Goal: Information Seeking & Learning: Check status

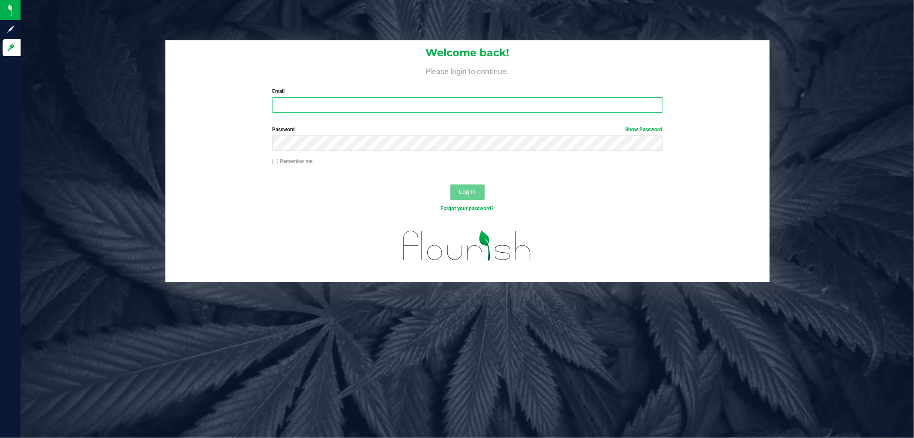
click at [309, 102] on input "Email" at bounding box center [468, 104] width 390 height 15
type input "[EMAIL_ADDRESS][DOMAIN_NAME]"
click at [451, 184] on button "Log In" at bounding box center [468, 191] width 34 height 15
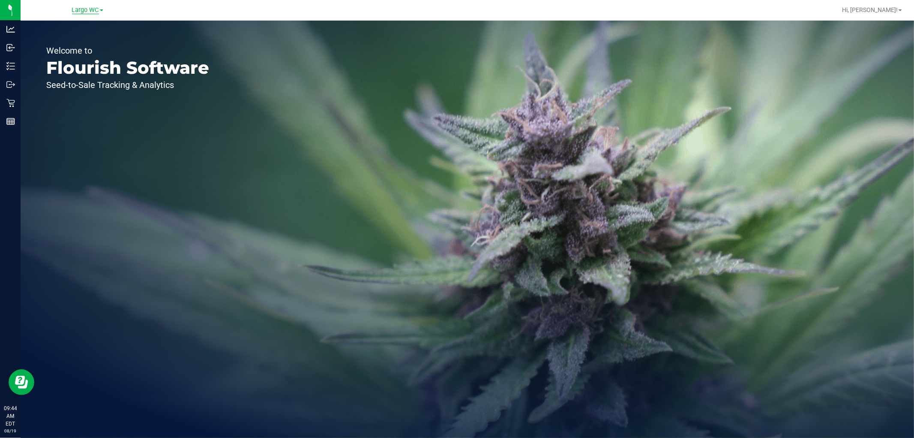
click at [90, 8] on span "Largo WC" at bounding box center [85, 10] width 27 height 8
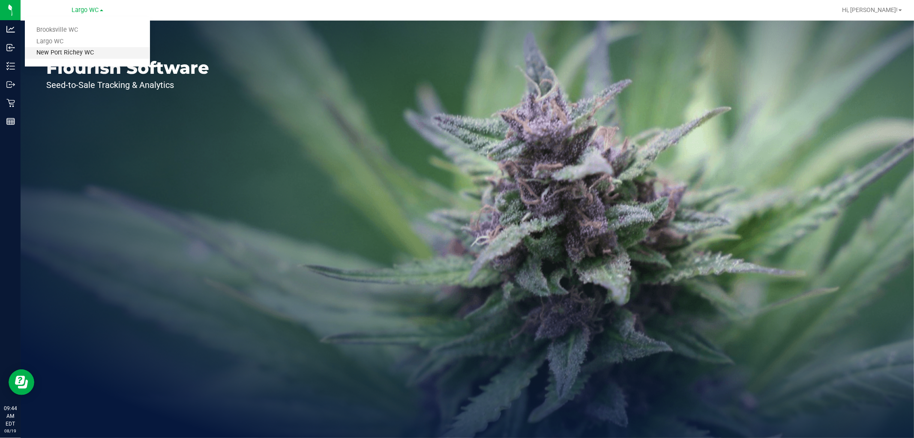
click at [71, 50] on link "New Port Richey WC" at bounding box center [87, 53] width 125 height 12
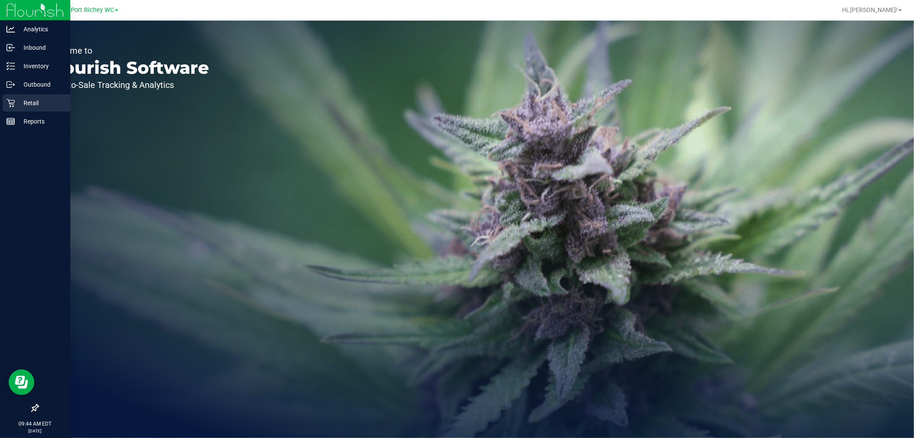
click at [16, 102] on p "Retail" at bounding box center [40, 103] width 51 height 10
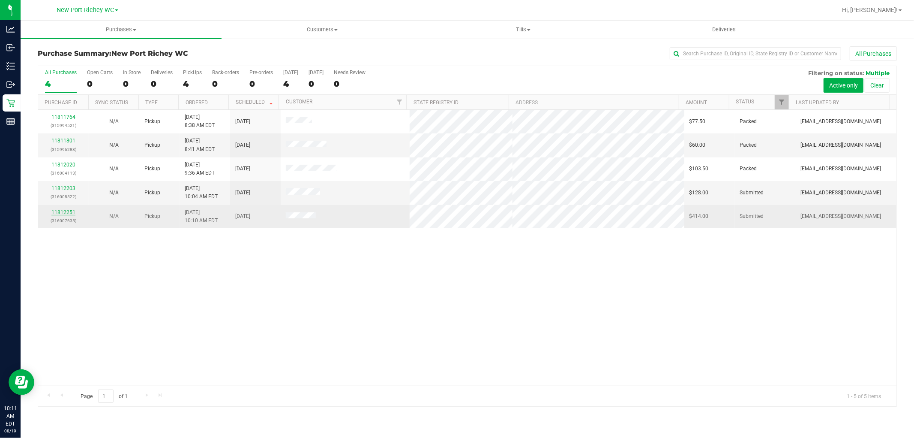
click at [66, 213] on link "11812251" at bounding box center [63, 212] width 24 height 6
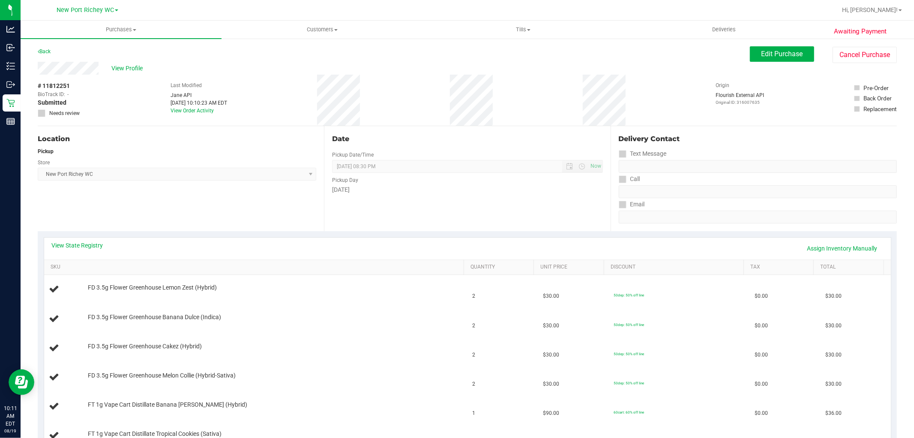
click at [58, 239] on div "View State Registry Assign Inventory Manually" at bounding box center [467, 249] width 847 height 22
click at [88, 245] on link "View State Registry" at bounding box center [77, 245] width 51 height 9
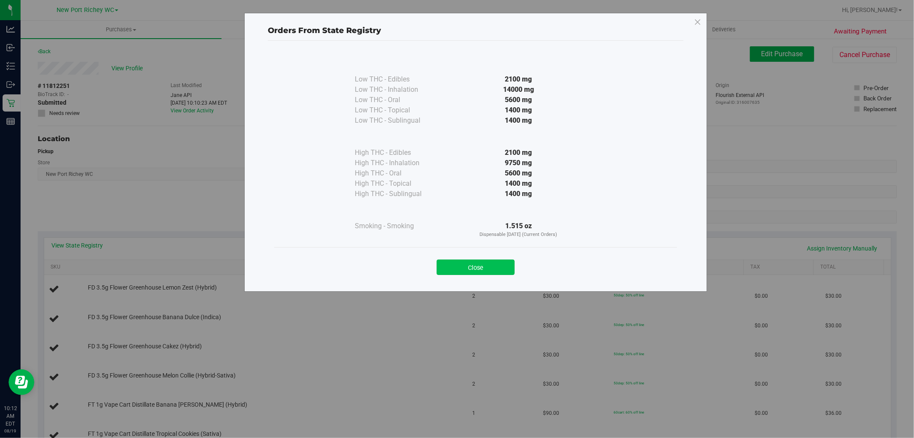
click at [499, 270] on button "Close" at bounding box center [476, 266] width 78 height 15
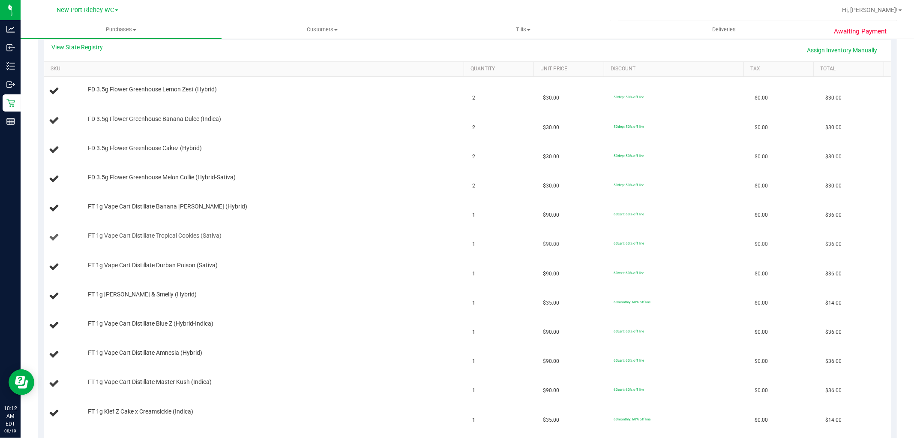
scroll to position [190, 0]
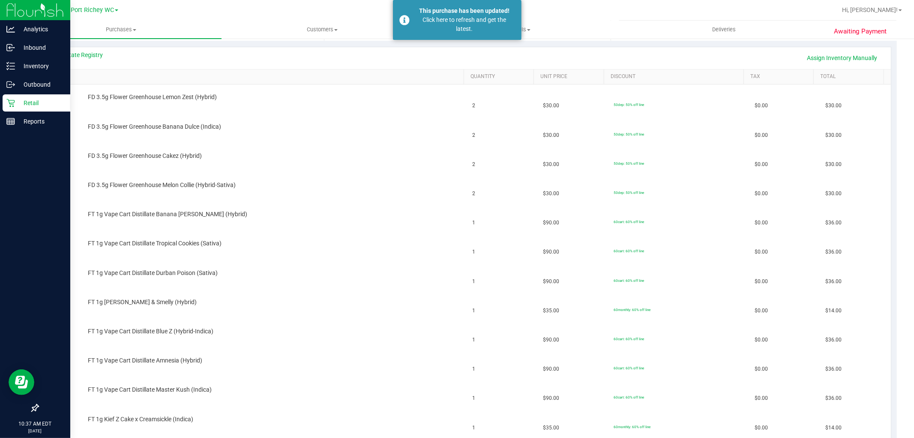
click at [48, 98] on p "Retail" at bounding box center [40, 103] width 51 height 10
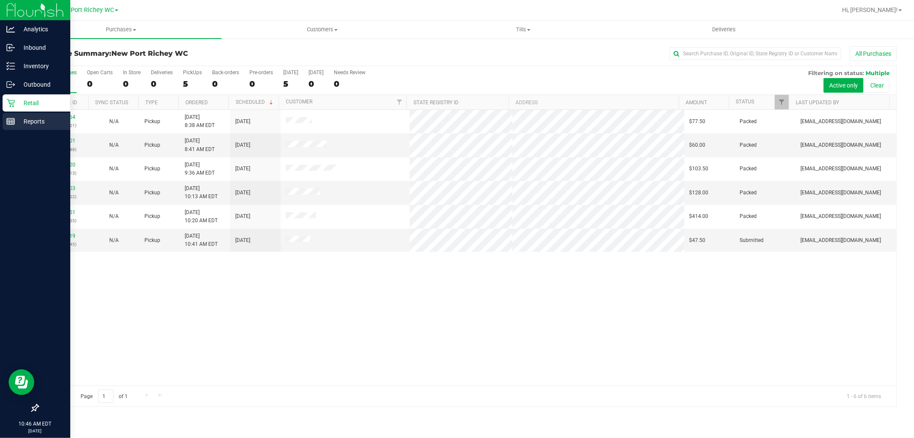
click at [9, 123] on line at bounding box center [11, 123] width 8 height 0
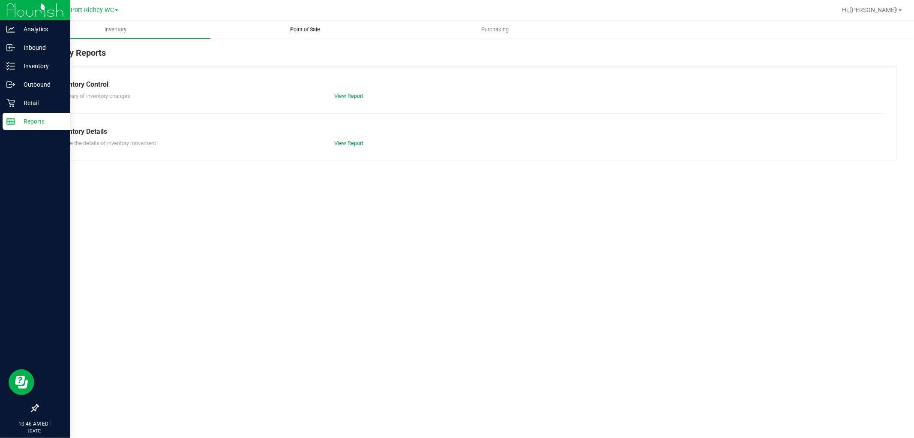
click at [301, 24] on uib-tab-heading "Point of Sale" at bounding box center [305, 29] width 189 height 17
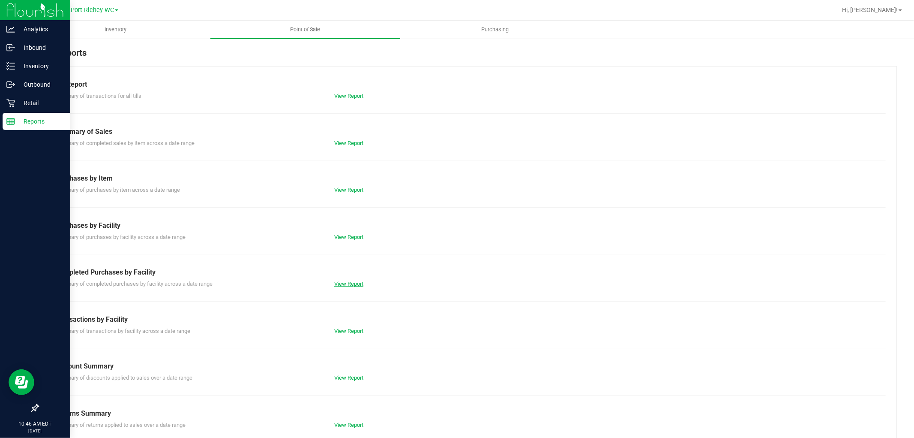
click at [347, 282] on link "View Report" at bounding box center [348, 283] width 29 height 6
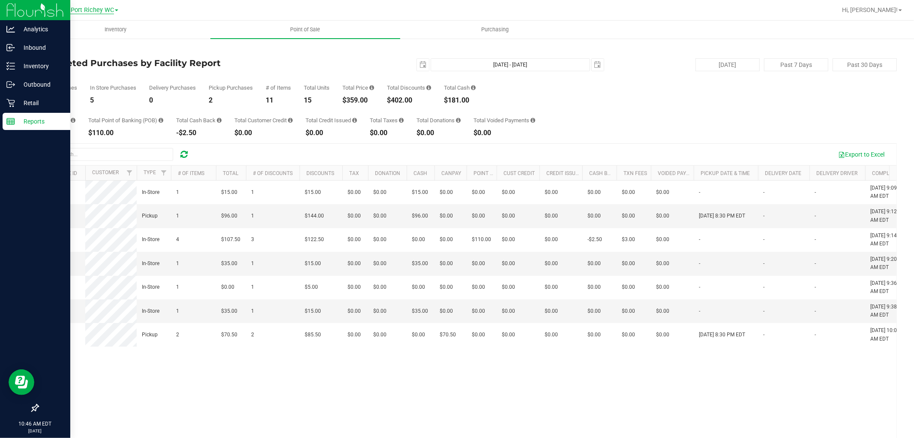
click at [69, 7] on span "New Port Richey WC" at bounding box center [85, 10] width 57 height 8
click at [87, 32] on link "Brooksville WC" at bounding box center [87, 30] width 125 height 12
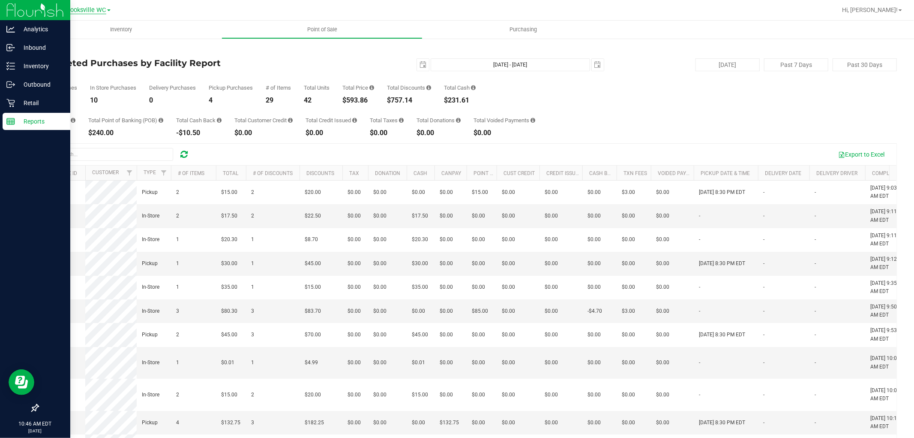
click at [93, 9] on span "Brooksville WC" at bounding box center [86, 10] width 42 height 8
click at [94, 51] on link "New Port Richey WC" at bounding box center [87, 53] width 125 height 12
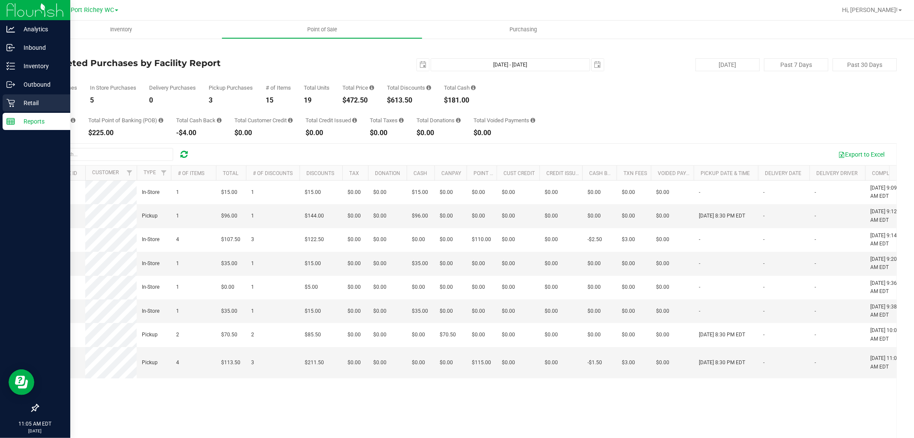
click at [30, 96] on div "Retail" at bounding box center [37, 102] width 68 height 17
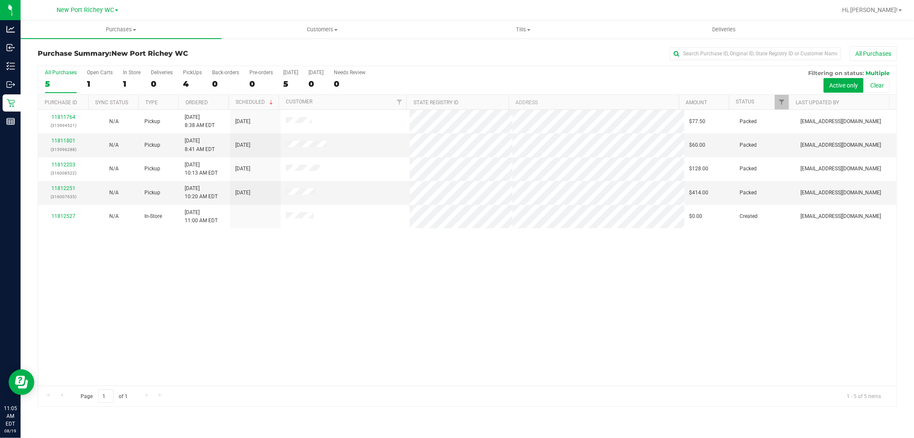
click at [408, 299] on div "11811764 (315994521) N/A Pickup [DATE] 8:38 AM EDT 8/19/2025 $77.50 Packed [EMA…" at bounding box center [467, 248] width 859 height 276
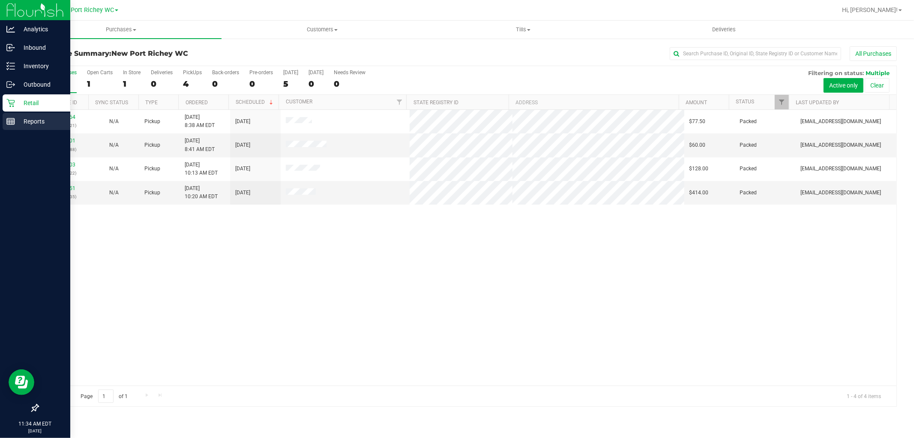
click at [14, 126] on div "Reports" at bounding box center [37, 121] width 68 height 17
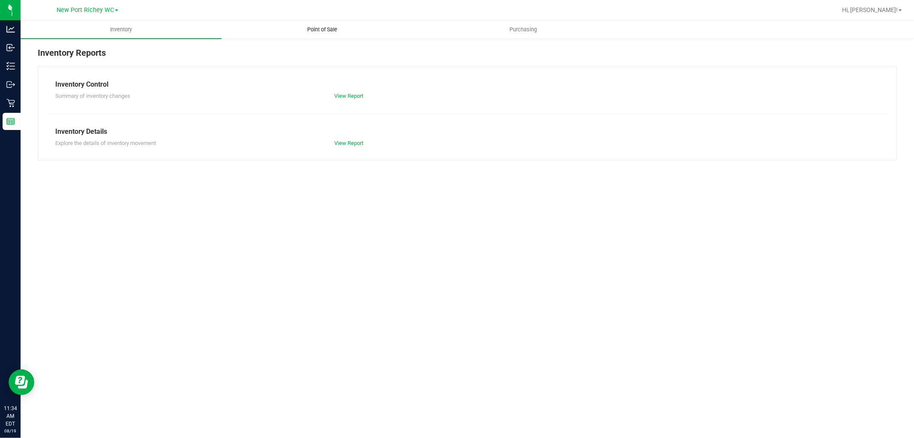
click at [305, 32] on span "Point of Sale" at bounding box center [322, 30] width 53 height 8
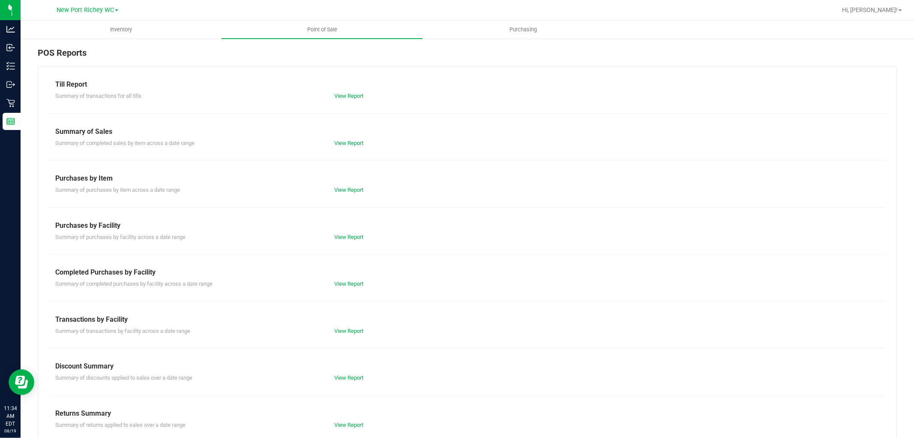
click at [350, 277] on div "Summary of completed purchases by facility across a date range View Report" at bounding box center [467, 282] width 837 height 11
click at [351, 280] on link "View Report" at bounding box center [348, 283] width 29 height 6
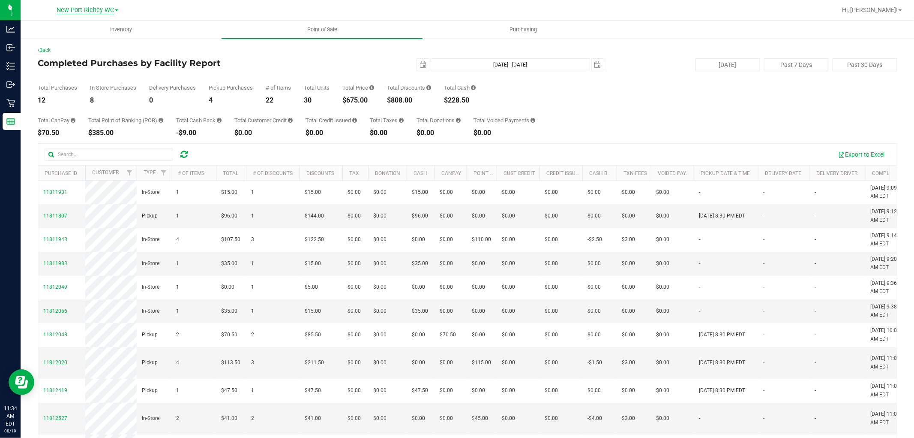
click at [84, 13] on span "New Port Richey WC" at bounding box center [85, 10] width 57 height 8
click at [76, 30] on link "Brooksville WC" at bounding box center [87, 30] width 125 height 12
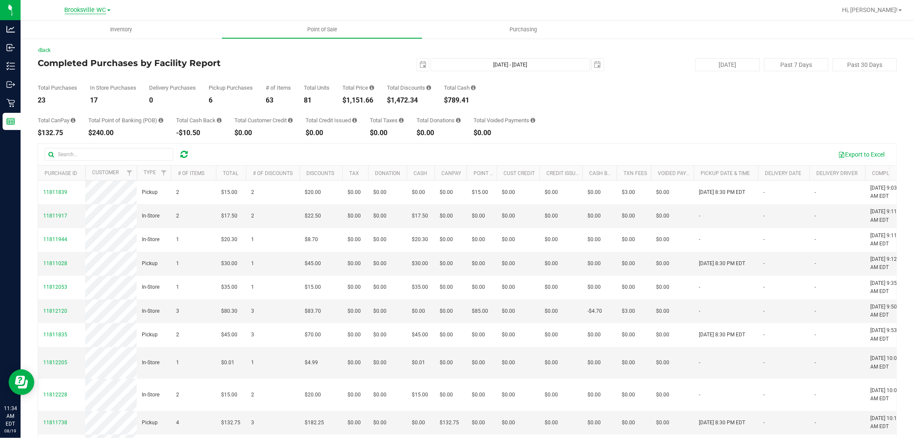
click at [81, 9] on span "Brooksville WC" at bounding box center [86, 10] width 42 height 8
click at [73, 36] on link "Largo WC" at bounding box center [87, 42] width 125 height 12
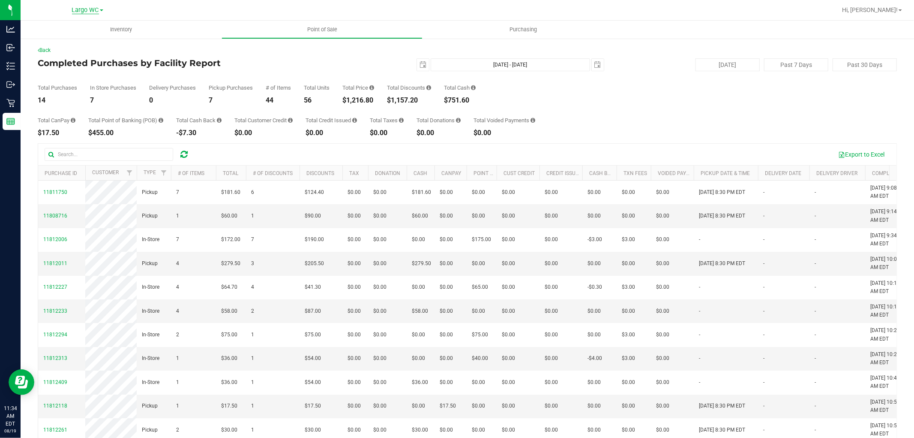
click at [87, 11] on span "Largo WC" at bounding box center [85, 10] width 27 height 8
click at [87, 48] on link "New Port Richey WC" at bounding box center [87, 53] width 125 height 12
